Goal: Transaction & Acquisition: Purchase product/service

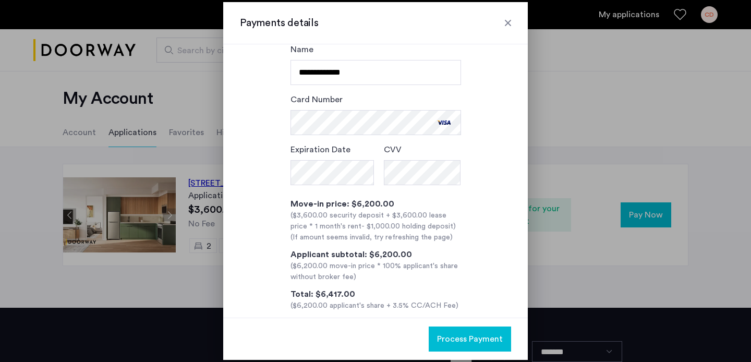
scroll to position [73, 0]
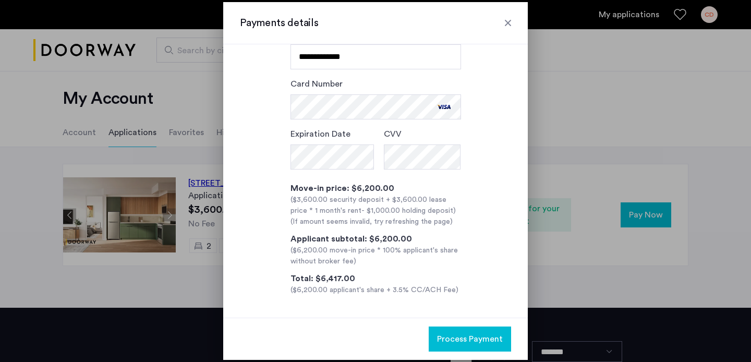
click at [477, 337] on span "Process Payment" at bounding box center [470, 339] width 66 height 13
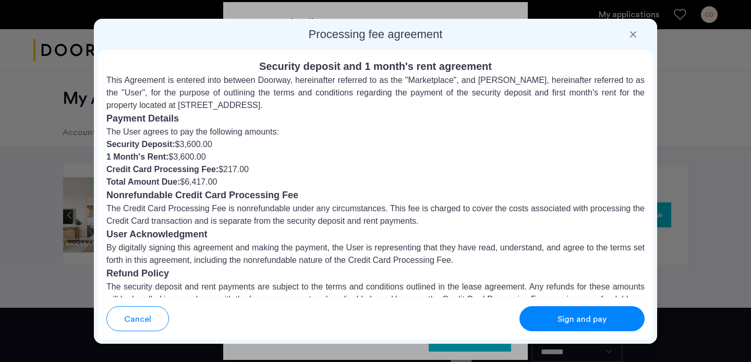
scroll to position [116, 0]
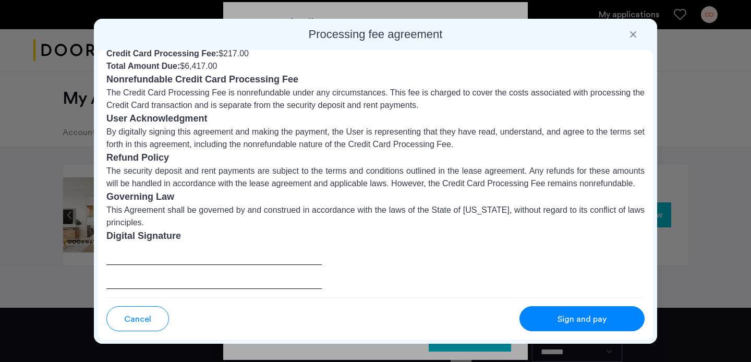
click at [546, 313] on div "Sign and pay" at bounding box center [582, 319] width 82 height 13
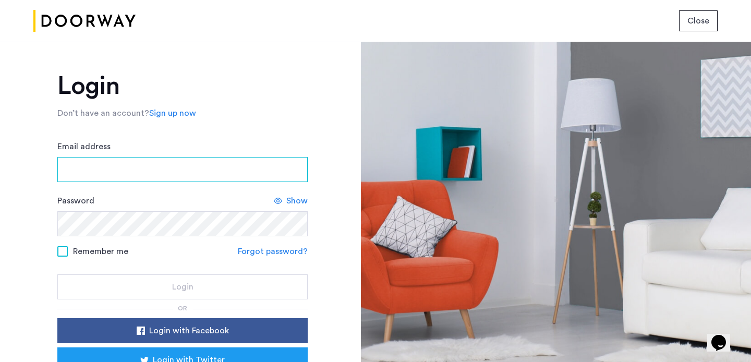
click at [201, 177] on input "Email address" at bounding box center [182, 169] width 250 height 25
type input "**********"
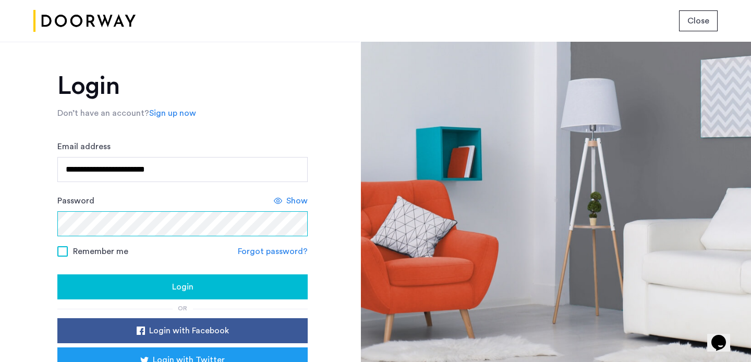
click at [57, 274] on button "Login" at bounding box center [182, 286] width 250 height 25
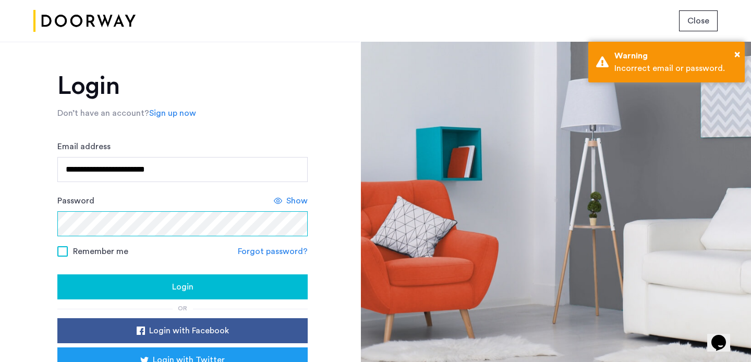
click at [57, 274] on button "Login" at bounding box center [182, 286] width 250 height 25
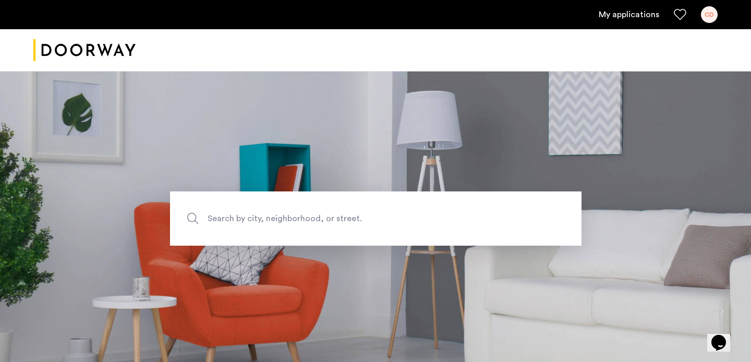
click at [615, 20] on link "My applications" at bounding box center [629, 14] width 61 height 13
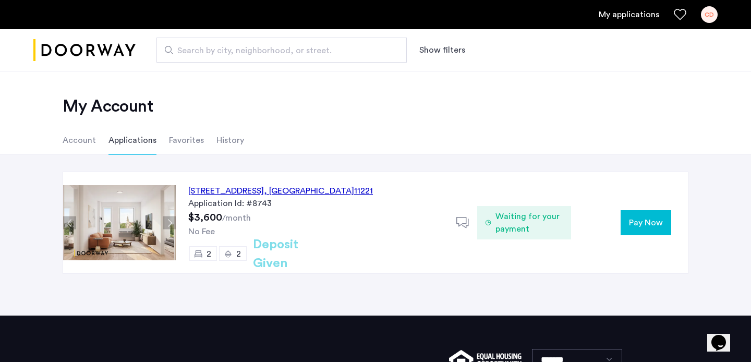
click at [517, 224] on span "Waiting for your payment" at bounding box center [529, 222] width 67 height 25
click at [641, 223] on span "Pay Now" at bounding box center [646, 222] width 34 height 13
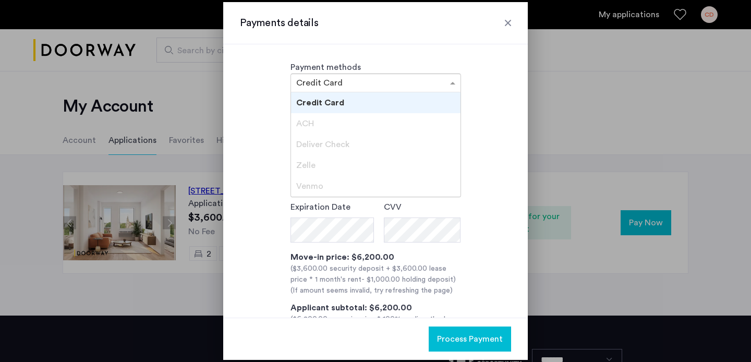
click at [373, 82] on input "text" at bounding box center [365, 83] width 138 height 7
click at [353, 101] on div "Credit Card" at bounding box center [376, 102] width 170 height 21
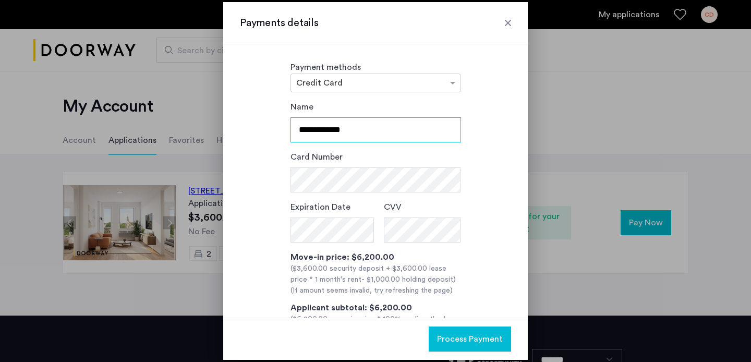
click at [328, 126] on input "**********" at bounding box center [376, 129] width 171 height 25
